Goal: Task Accomplishment & Management: Use online tool/utility

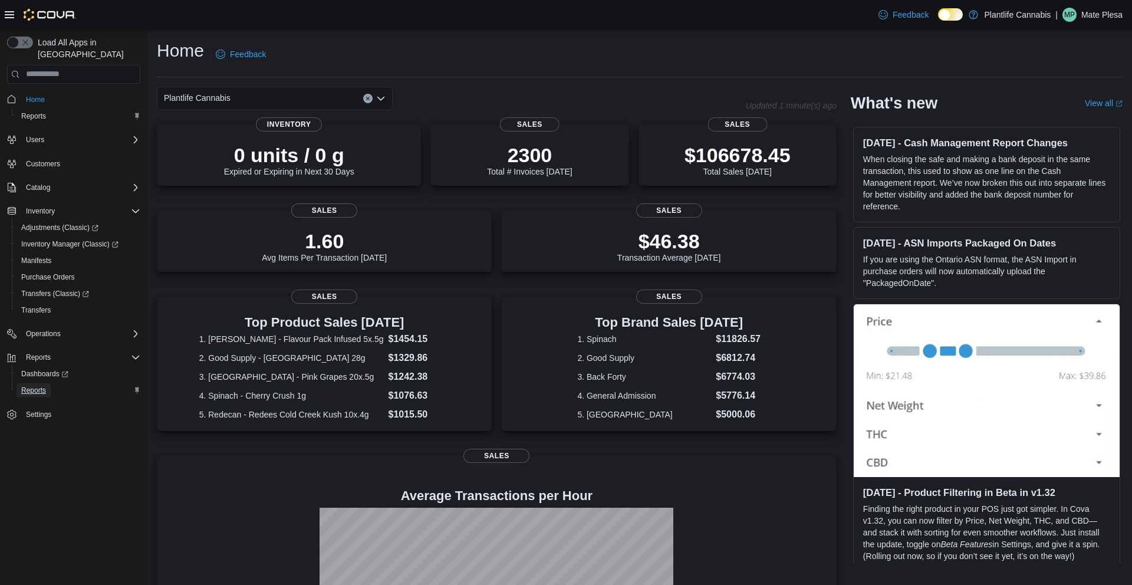
click at [31, 386] on span "Reports" at bounding box center [33, 390] width 25 height 9
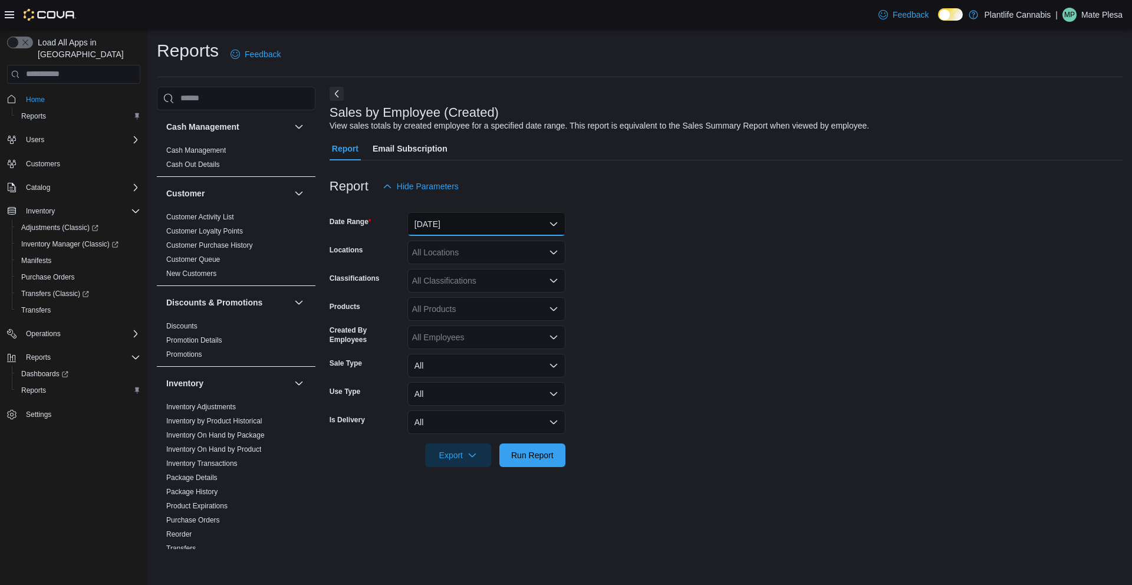
drag, startPoint x: 498, startPoint y: 222, endPoint x: 497, endPoint y: 231, distance: 8.9
click at [498, 222] on button "[DATE]" at bounding box center [486, 224] width 158 height 24
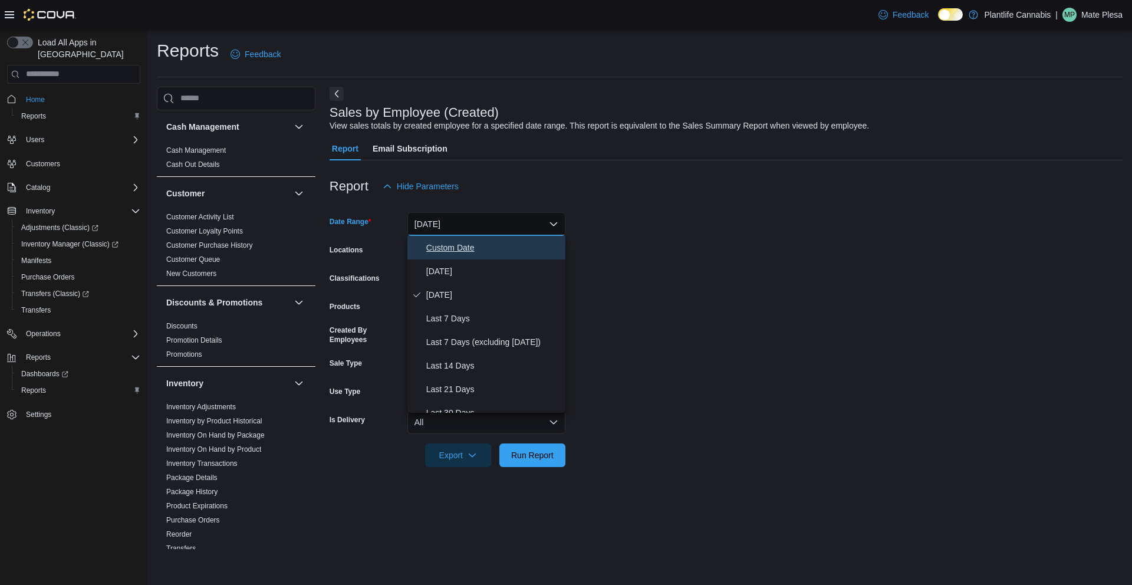
click at [492, 249] on span "Custom Date" at bounding box center [493, 248] width 134 height 14
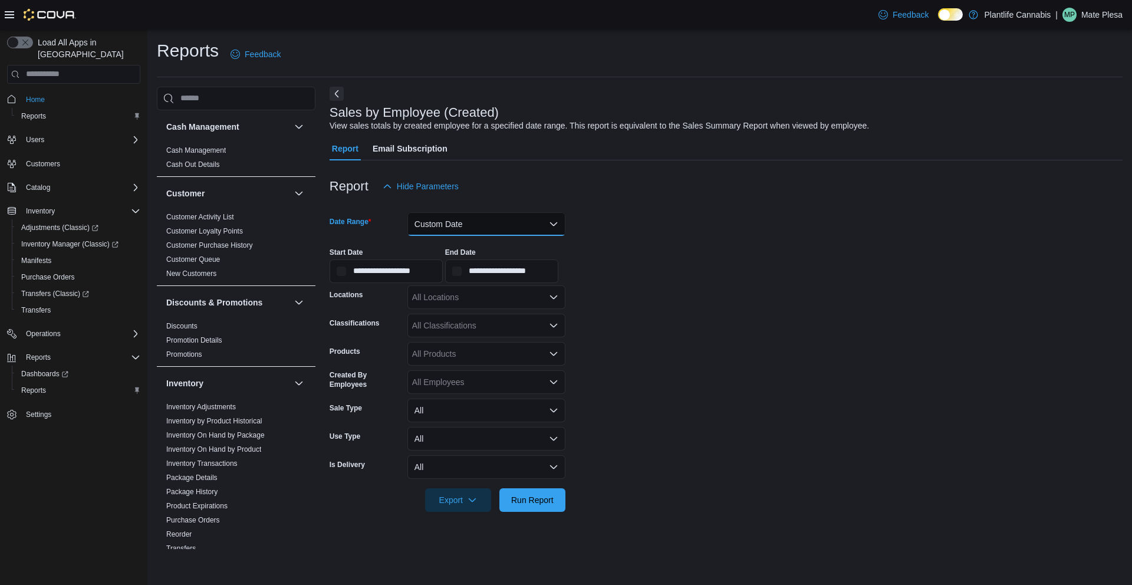
click at [481, 226] on button "Custom Date" at bounding box center [486, 224] width 158 height 24
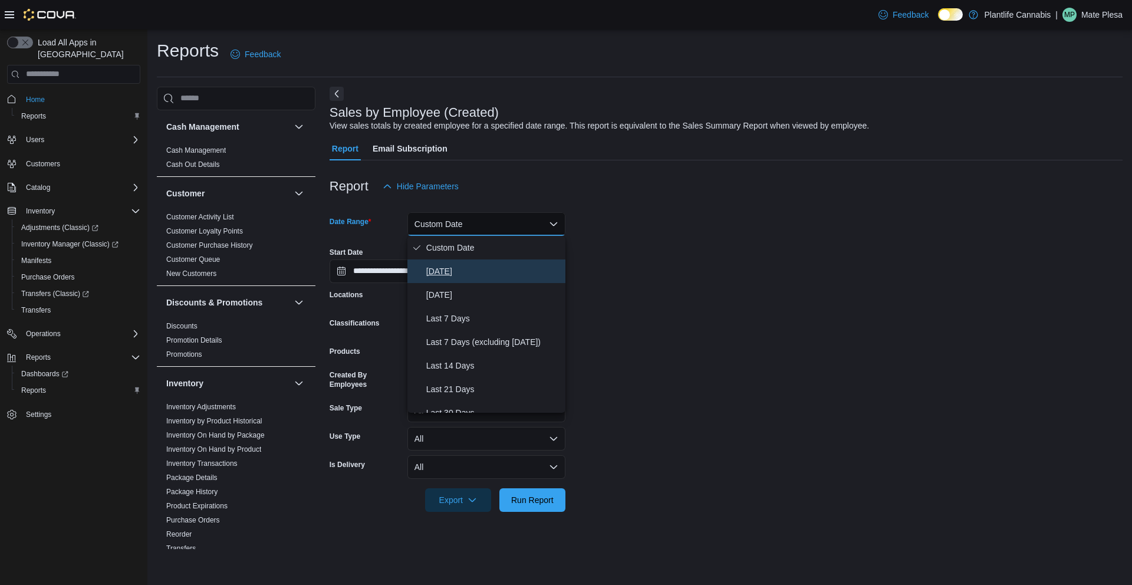
click at [459, 277] on span "[DATE]" at bounding box center [493, 271] width 134 height 14
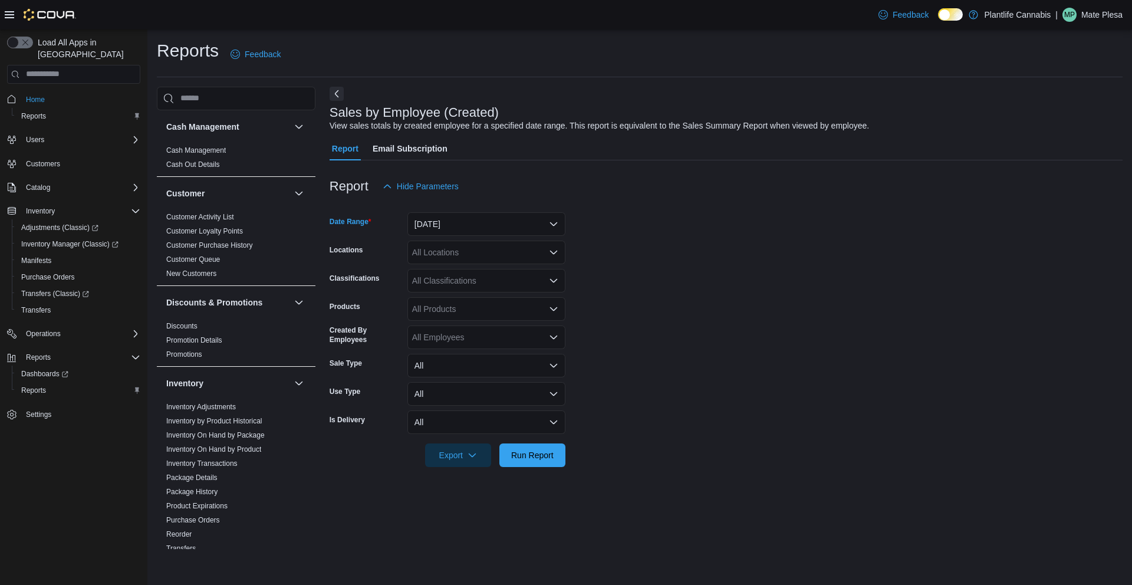
click at [458, 260] on div "All Locations" at bounding box center [486, 253] width 158 height 24
type input "****"
click at [462, 277] on span "Chestermere" at bounding box center [463, 272] width 48 height 12
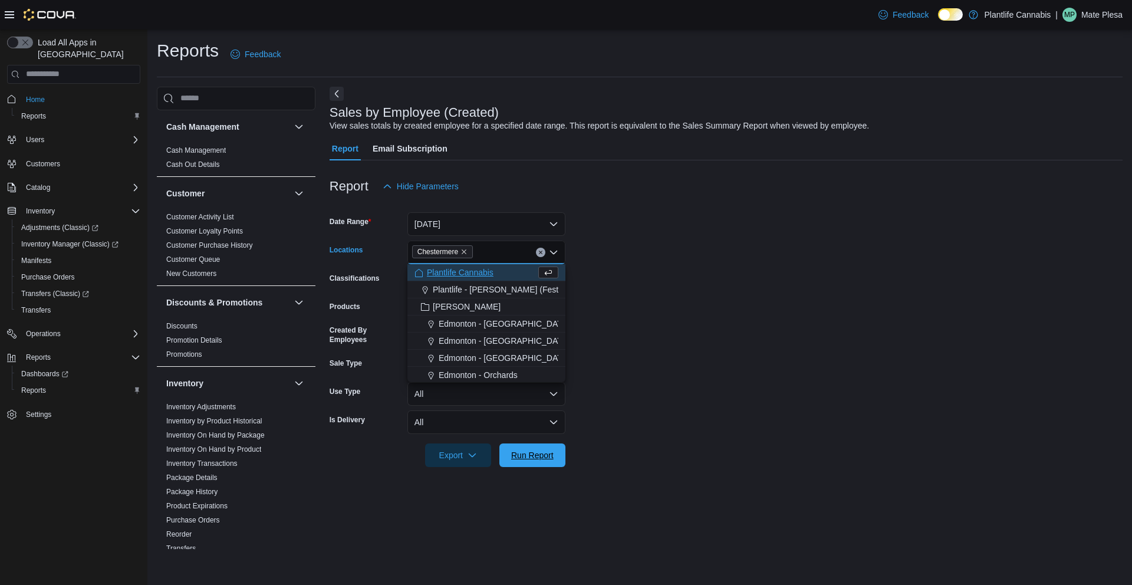
click at [524, 450] on span "Run Report" at bounding box center [532, 455] width 42 height 12
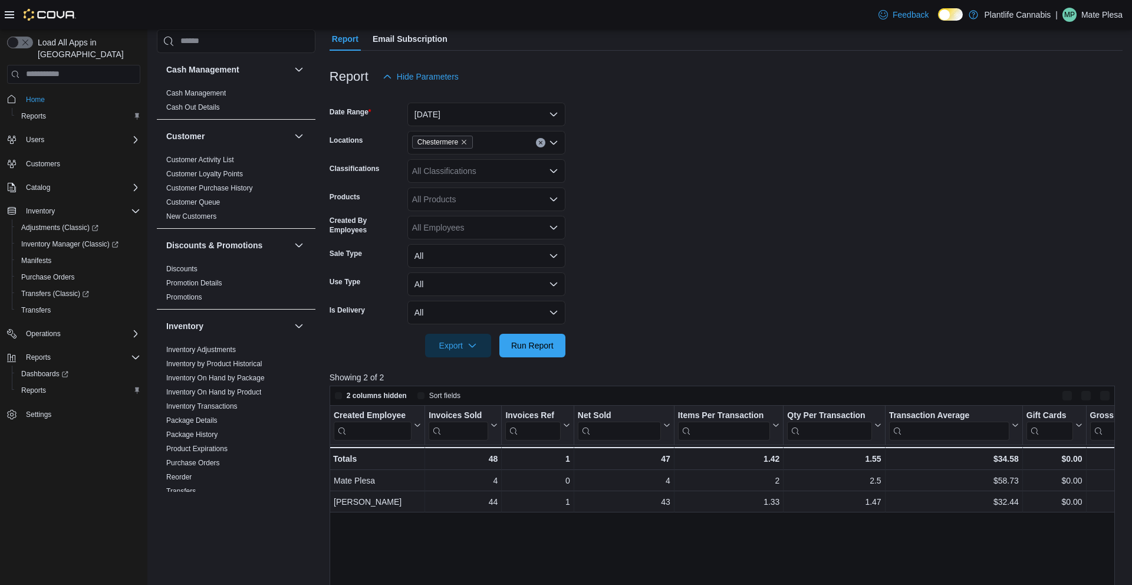
scroll to position [129, 0]
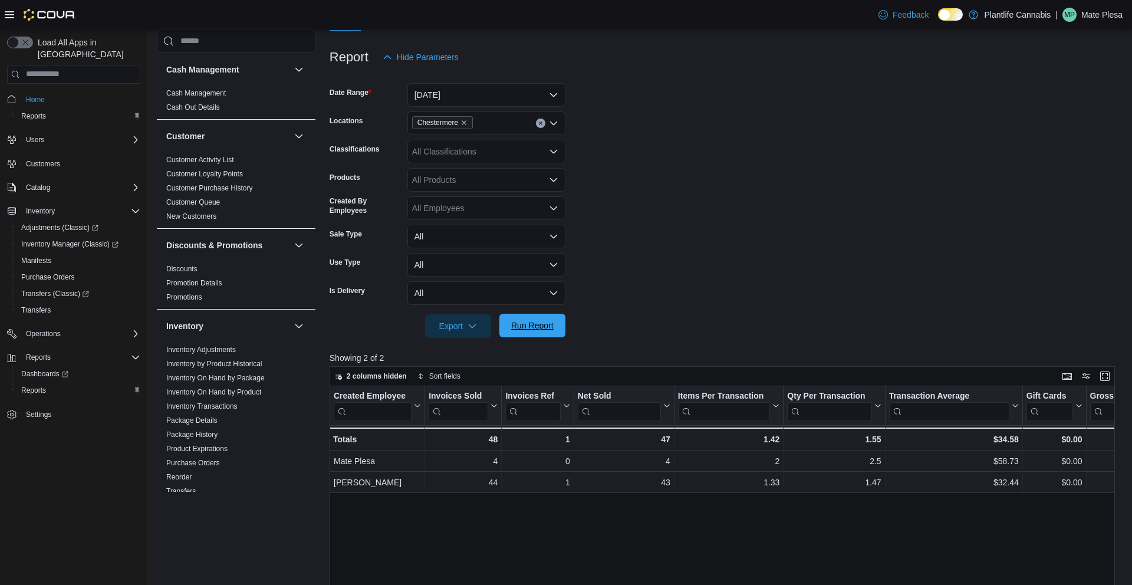
click at [527, 333] on span "Run Report" at bounding box center [532, 326] width 52 height 24
click at [510, 317] on span "Run Report" at bounding box center [532, 326] width 52 height 24
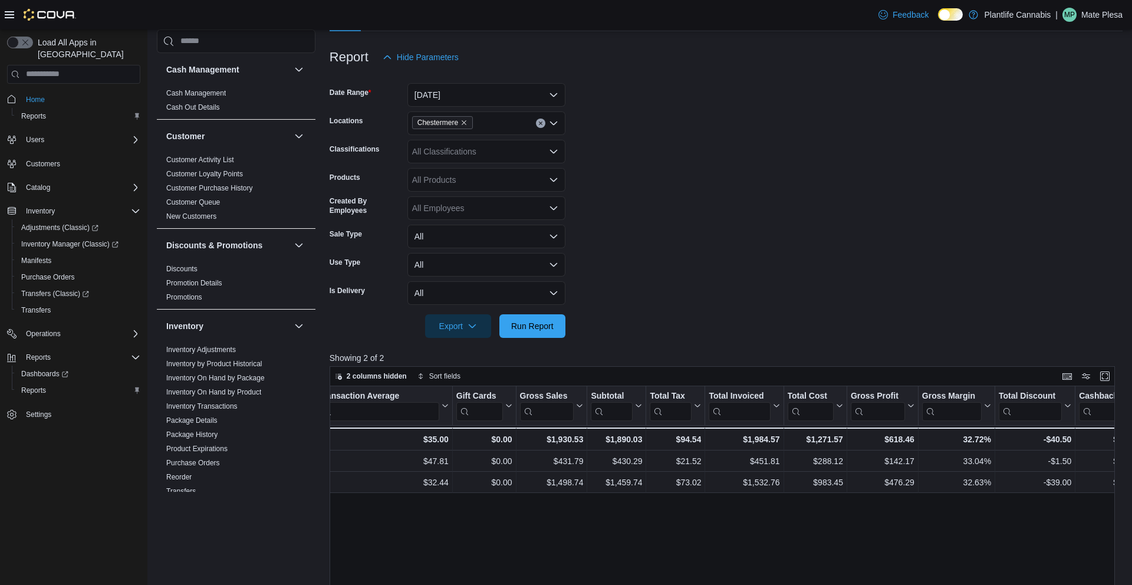
scroll to position [0, 977]
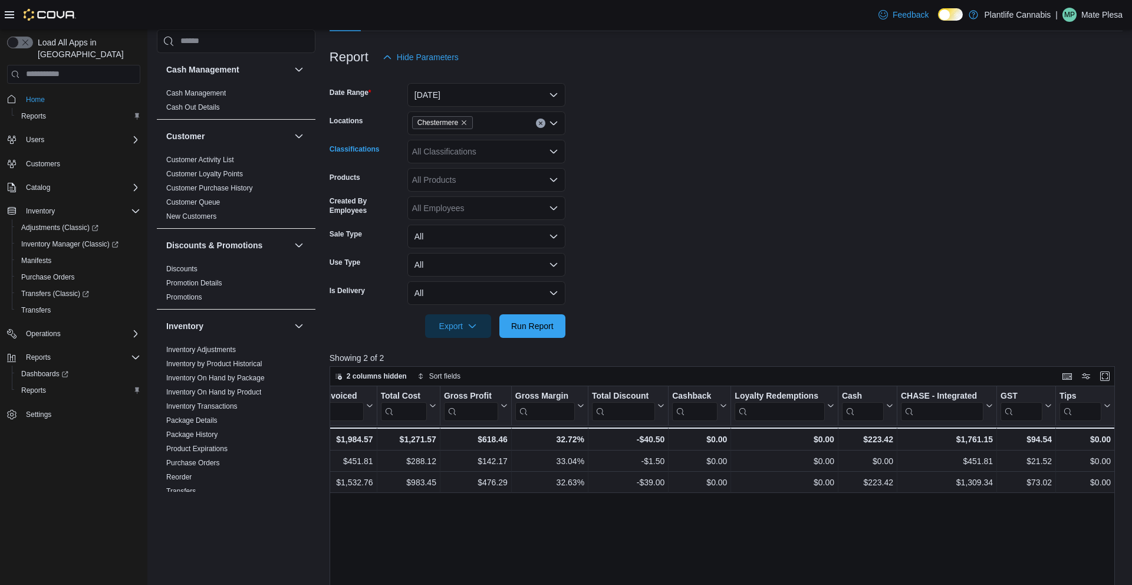
click at [496, 153] on div "All Classifications" at bounding box center [486, 152] width 158 height 24
drag, startPoint x: 715, startPoint y: 217, endPoint x: 300, endPoint y: 259, distance: 417.8
click at [712, 216] on form "Date Range [DATE] Locations [GEOGRAPHIC_DATA] Classifications All Classificatio…" at bounding box center [726, 203] width 793 height 269
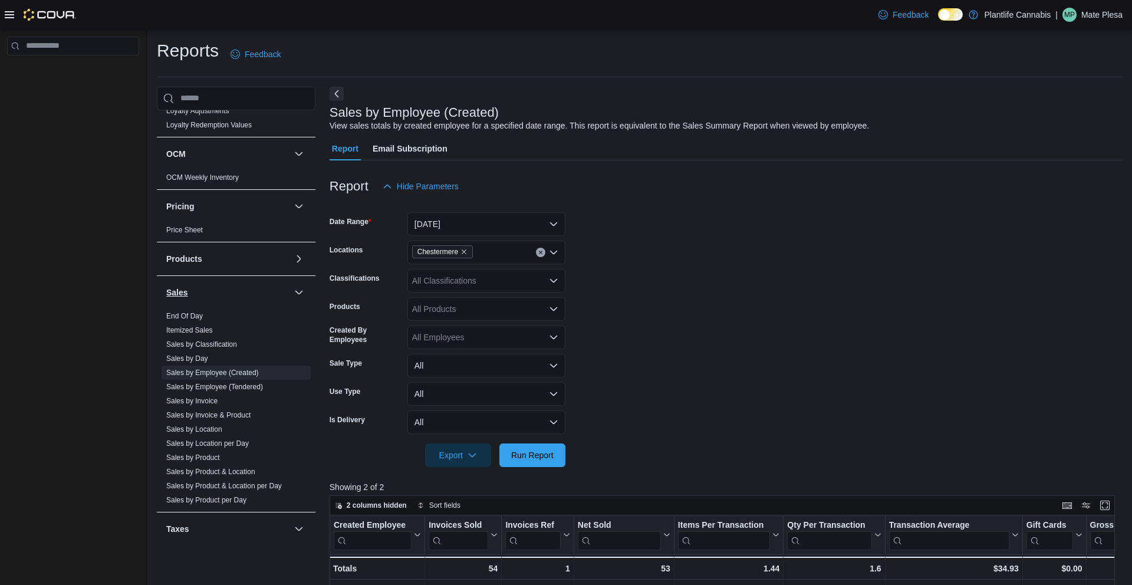
scroll to position [497, 0]
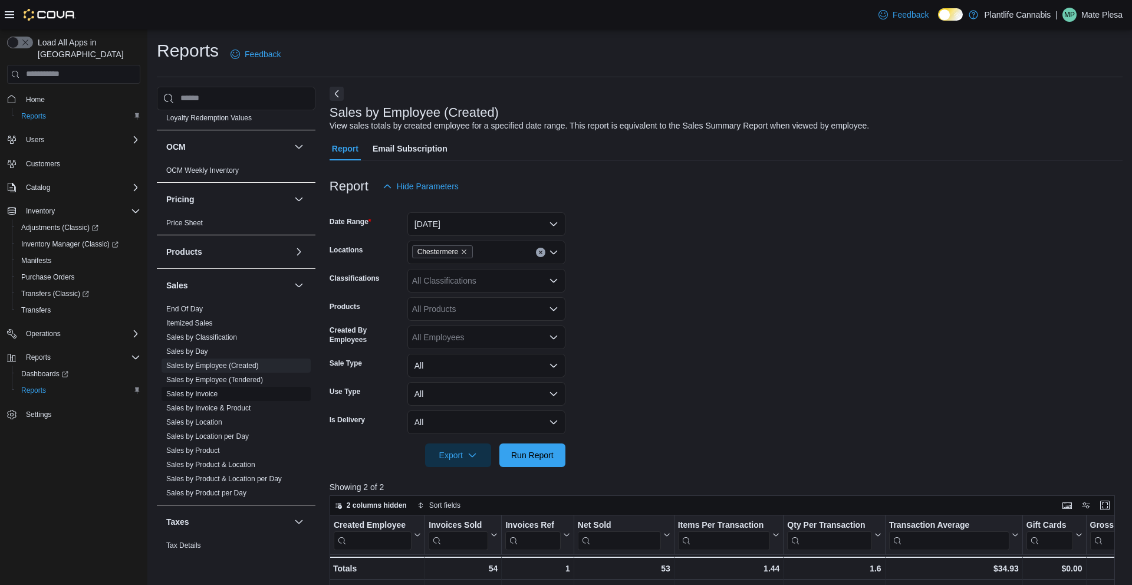
click at [226, 394] on span "Sales by Invoice" at bounding box center [236, 394] width 149 height 14
click at [209, 396] on link "Sales by Invoice" at bounding box center [191, 394] width 51 height 8
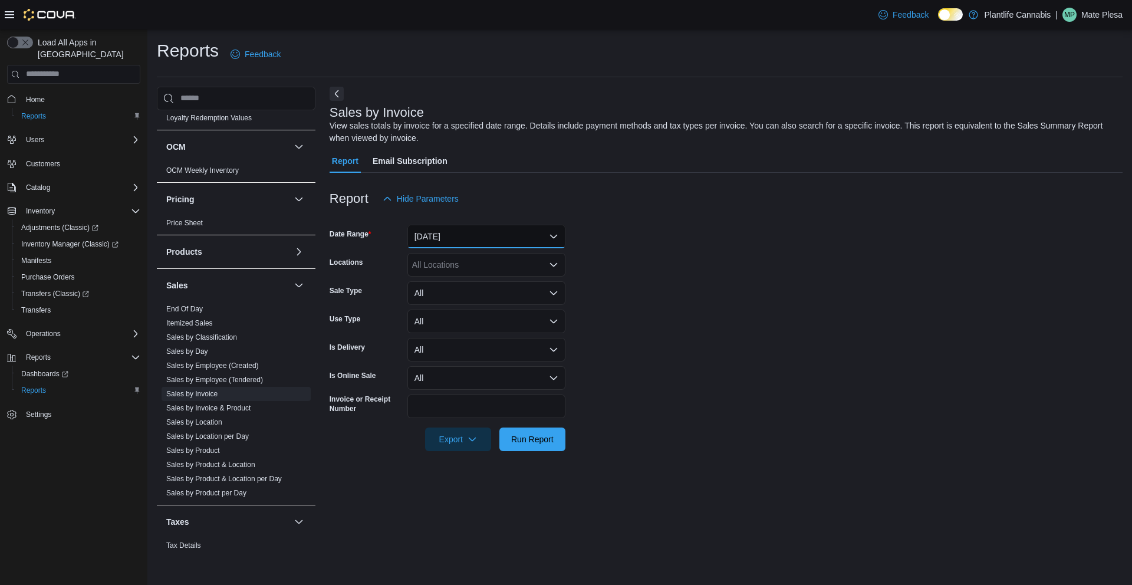
click at [473, 245] on button "[DATE]" at bounding box center [486, 237] width 158 height 24
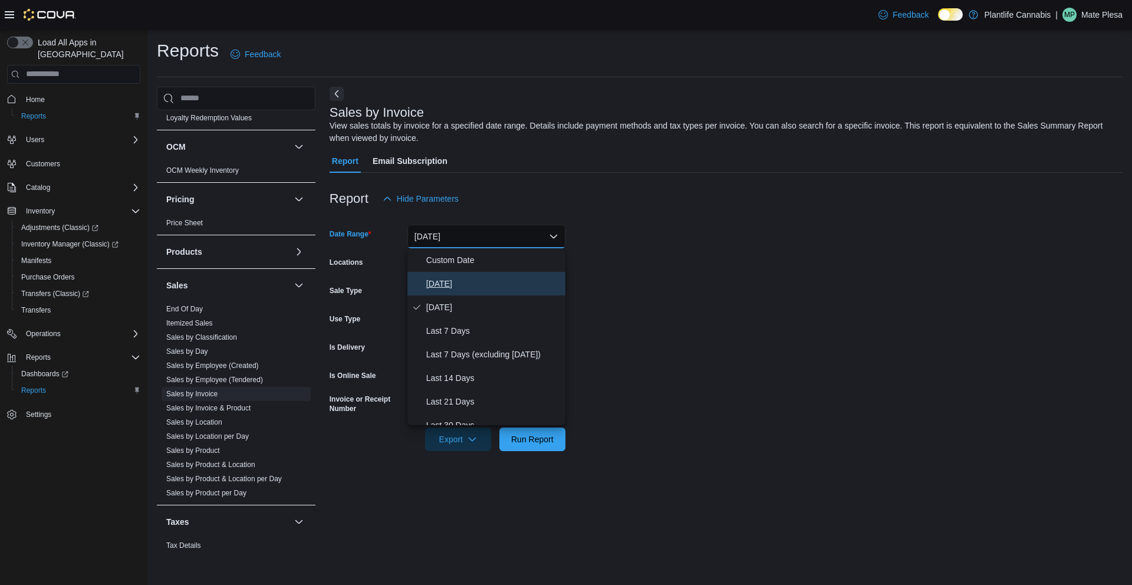
drag, startPoint x: 449, startPoint y: 282, endPoint x: 450, endPoint y: 267, distance: 14.8
click at [449, 281] on span "[DATE]" at bounding box center [493, 284] width 134 height 14
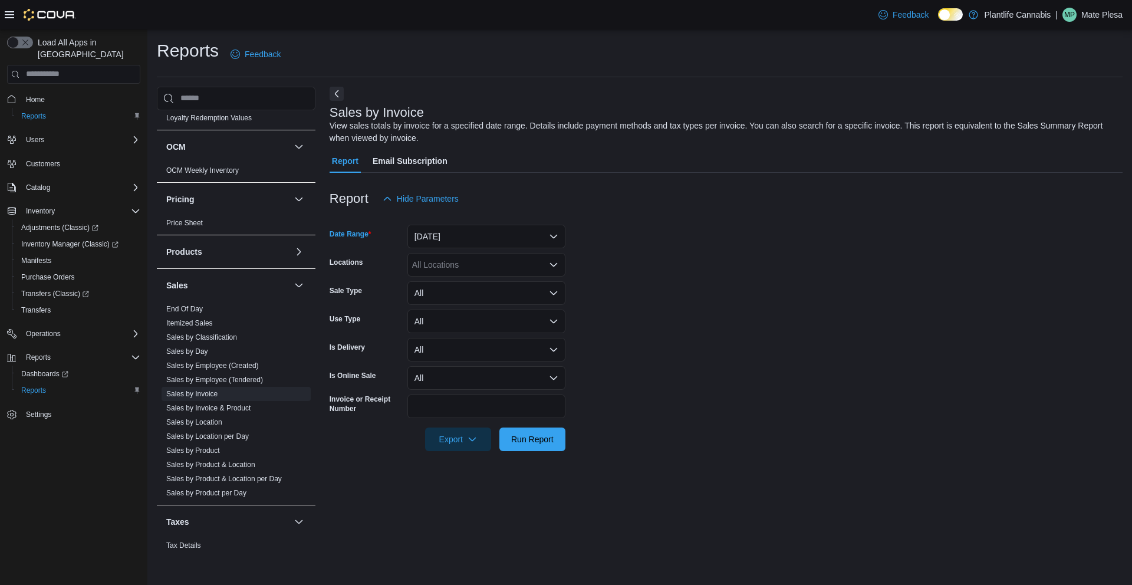
click at [452, 259] on div "All Locations" at bounding box center [486, 265] width 158 height 24
type input "**"
click at [456, 319] on span "Chestermere" at bounding box center [463, 319] width 48 height 12
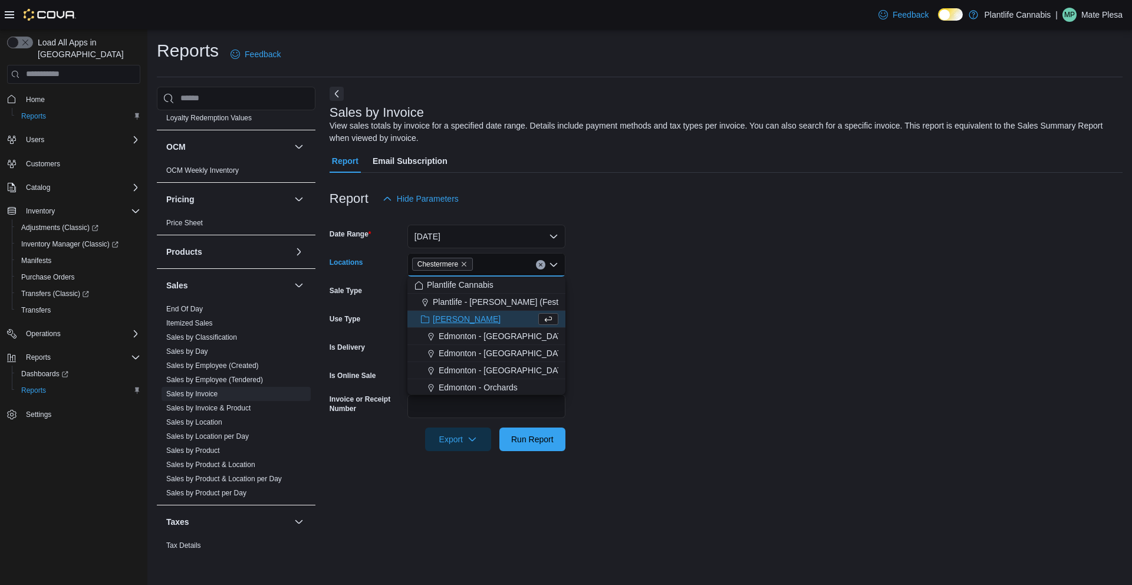
click at [663, 496] on div "Sales by Invoice View sales totals by invoice for a specified date range. Detai…" at bounding box center [726, 318] width 793 height 462
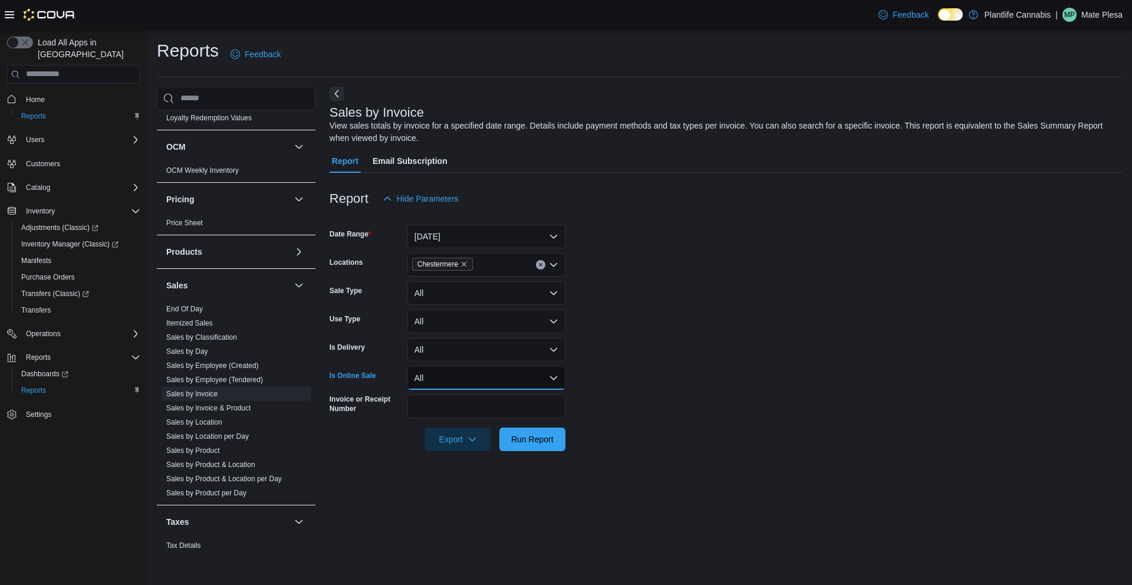
drag, startPoint x: 419, startPoint y: 375, endPoint x: 426, endPoint y: 387, distance: 14.0
click at [419, 376] on button "All" at bounding box center [486, 378] width 158 height 24
drag, startPoint x: 435, startPoint y: 426, endPoint x: 495, endPoint y: 431, distance: 60.4
click at [435, 425] on span "Yes" at bounding box center [493, 425] width 134 height 14
click at [541, 434] on span "Run Report" at bounding box center [532, 439] width 42 height 12
